Goal: Task Accomplishment & Management: Manage account settings

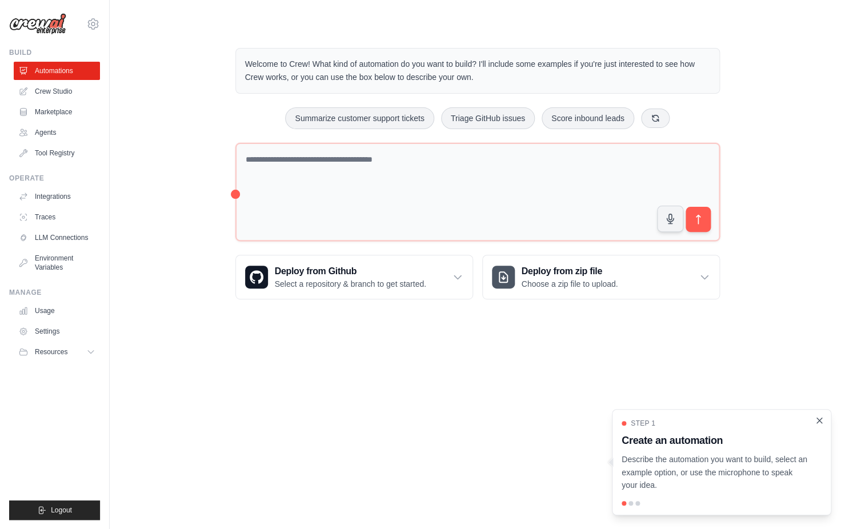
click at [821, 420] on icon "Close walkthrough" at bounding box center [819, 420] width 10 height 10
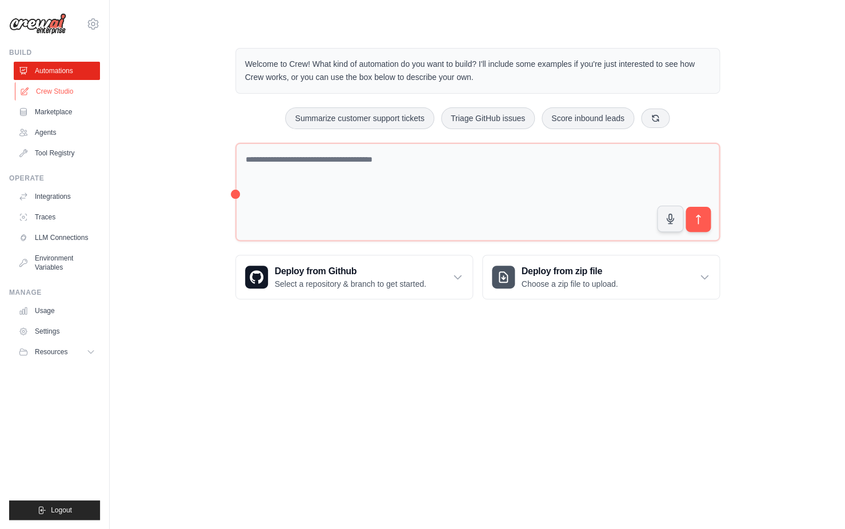
click at [54, 97] on link "Crew Studio" at bounding box center [58, 91] width 86 height 18
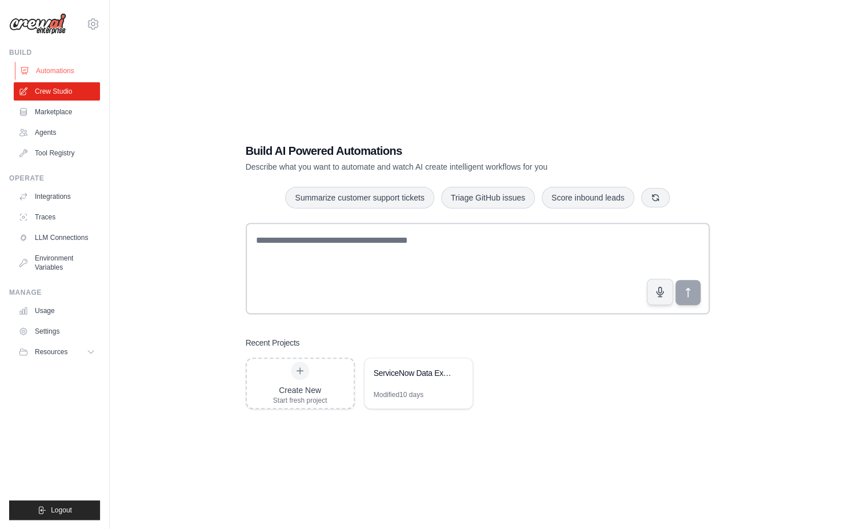
click at [63, 67] on link "Automations" at bounding box center [58, 71] width 86 height 18
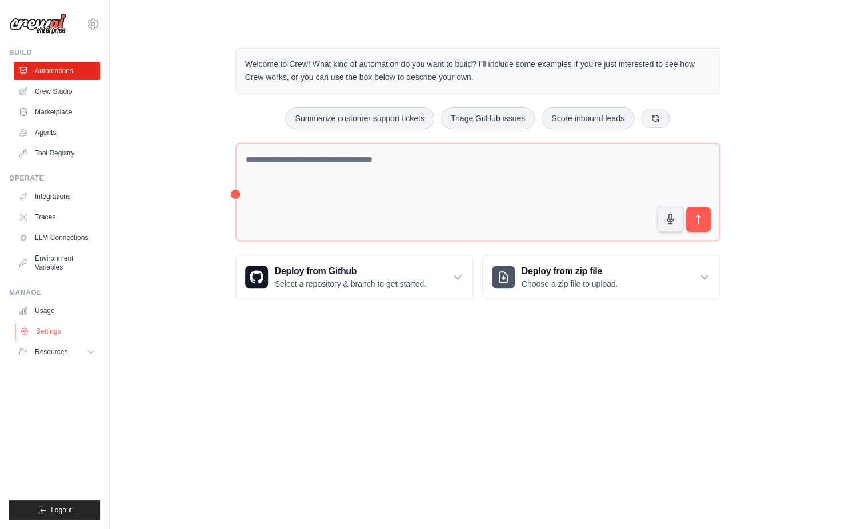
click at [62, 328] on link "Settings" at bounding box center [58, 331] width 86 height 18
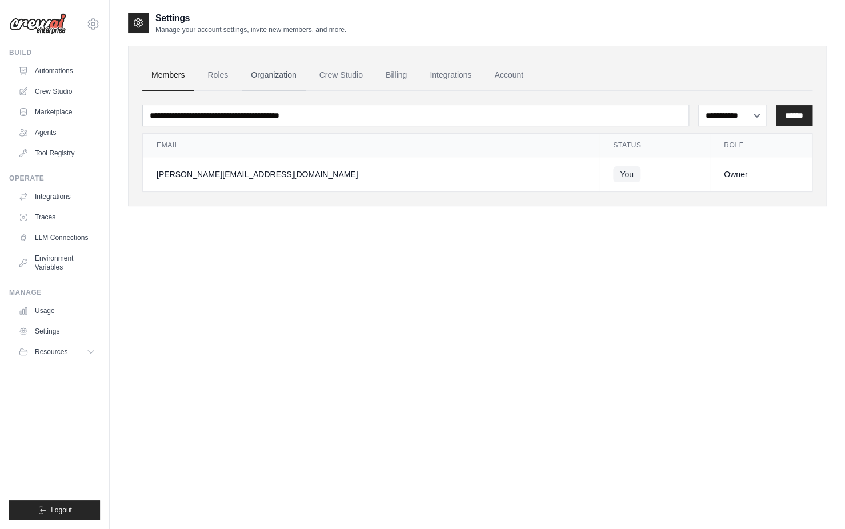
click at [256, 78] on link "Organization" at bounding box center [273, 75] width 63 height 31
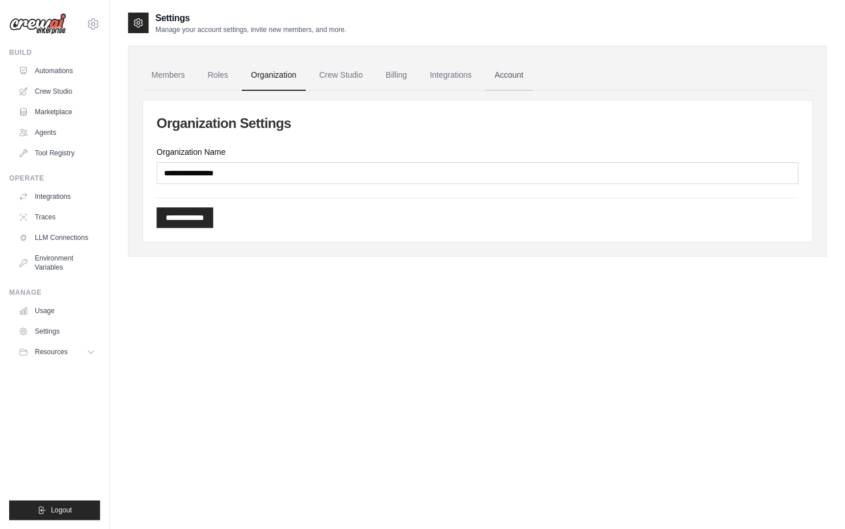
click at [501, 78] on link "Account" at bounding box center [508, 75] width 47 height 31
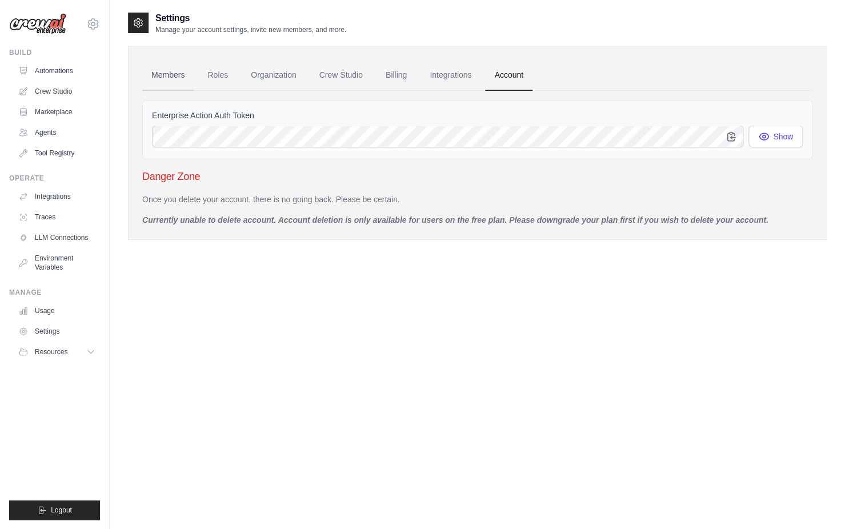
click at [159, 73] on link "Members" at bounding box center [167, 75] width 51 height 31
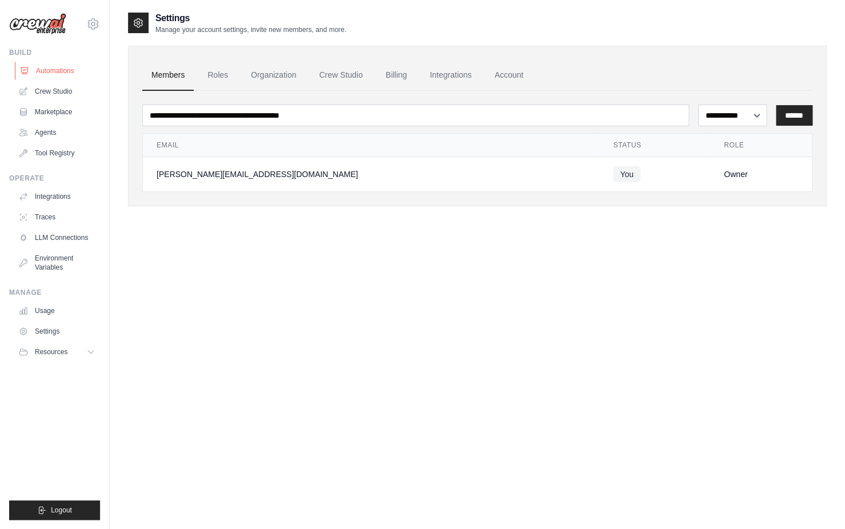
click at [52, 67] on link "Automations" at bounding box center [58, 71] width 86 height 18
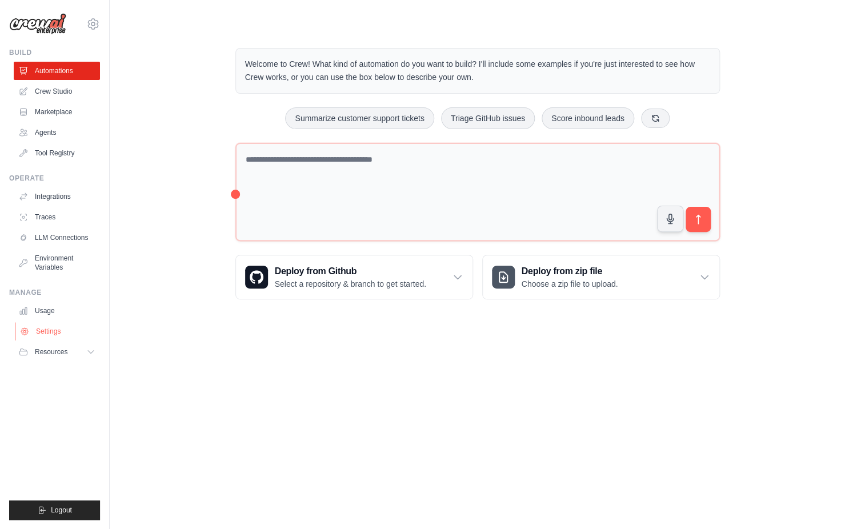
click at [58, 333] on link "Settings" at bounding box center [58, 331] width 86 height 18
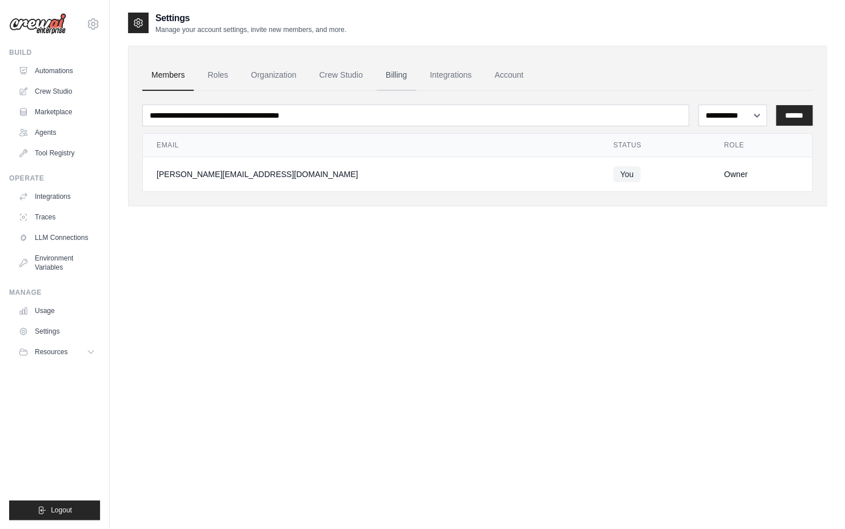
click at [401, 73] on link "Billing" at bounding box center [395, 75] width 39 height 31
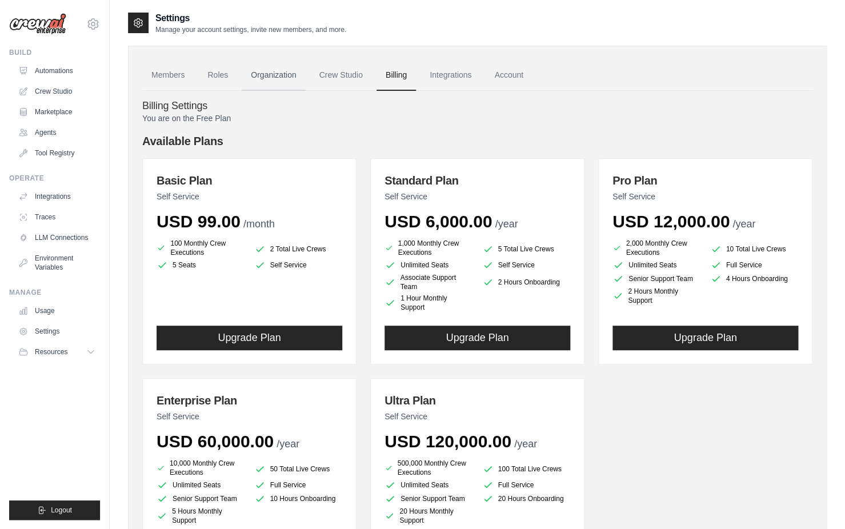
click at [281, 77] on link "Organization" at bounding box center [273, 75] width 63 height 31
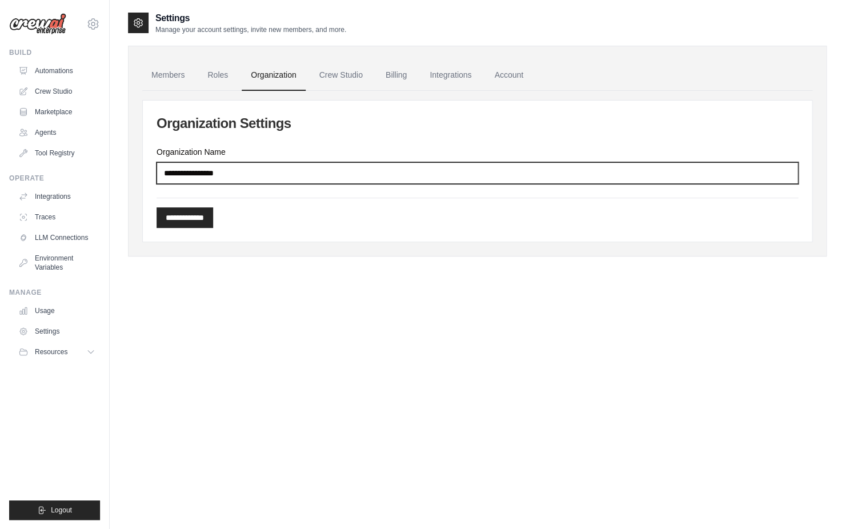
click at [258, 175] on input "Organization Name" at bounding box center [476, 173] width 641 height 22
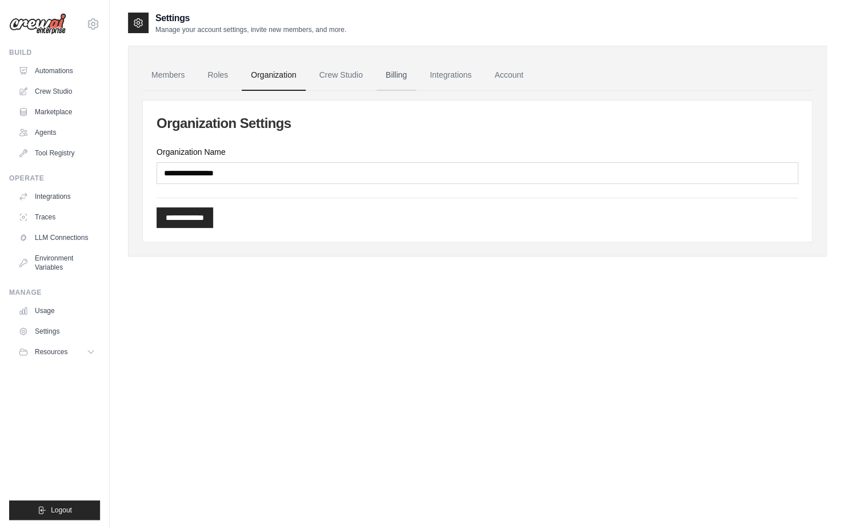
click at [391, 74] on link "Billing" at bounding box center [395, 75] width 39 height 31
